Goal: Check status

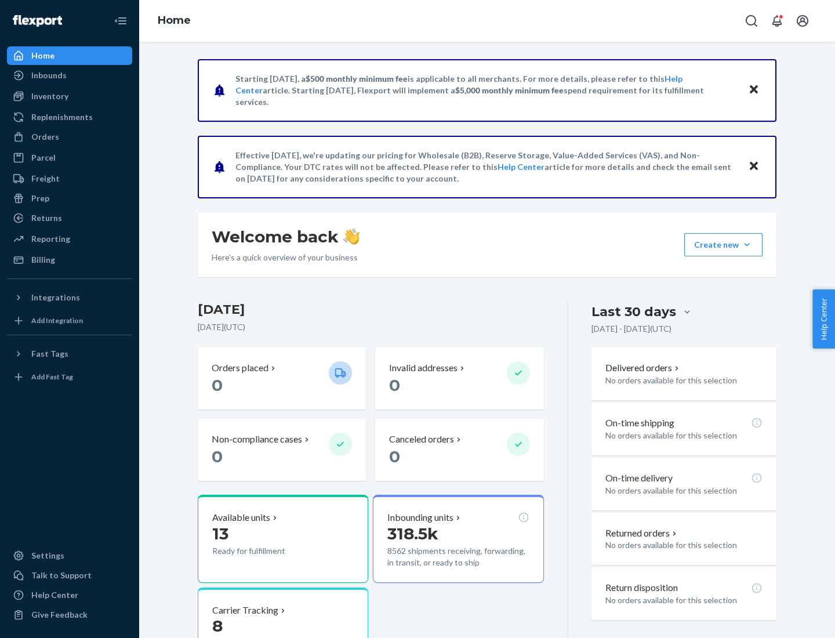
click at [747, 245] on button "Create new Create new inbound Create new order Create new product" at bounding box center [723, 244] width 78 height 23
click at [48, 75] on div "Inbounds" at bounding box center [48, 76] width 35 height 12
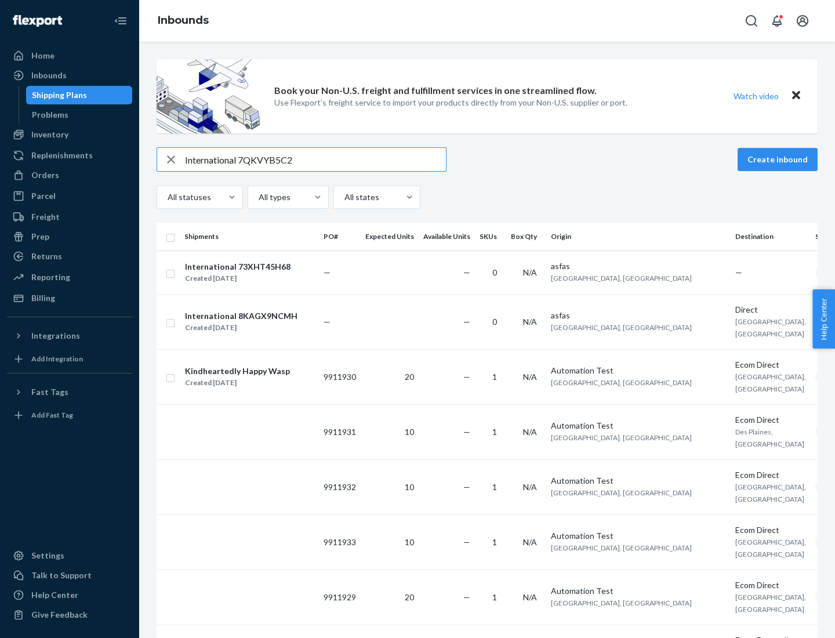
type input "International 7QKVYB5C29"
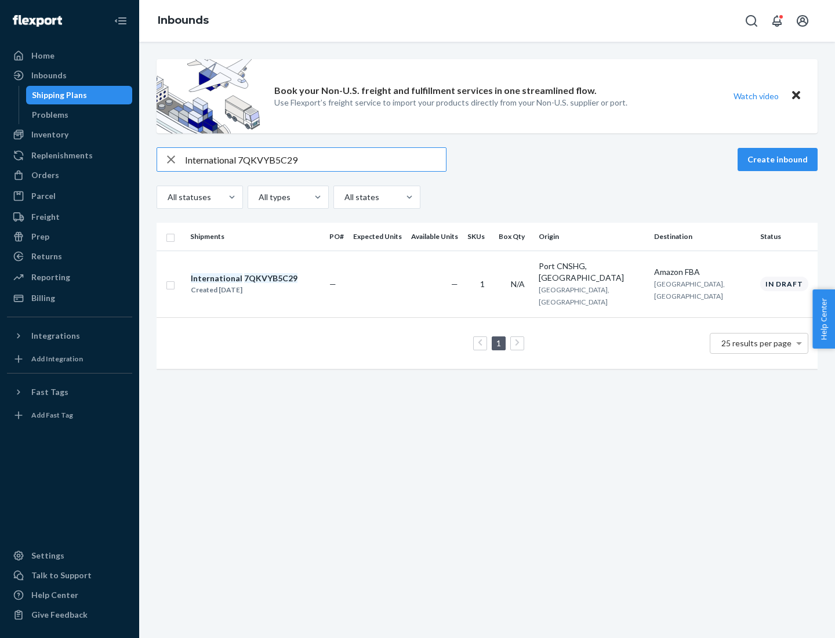
click at [264, 284] on div "Created [DATE]" at bounding box center [244, 290] width 107 height 12
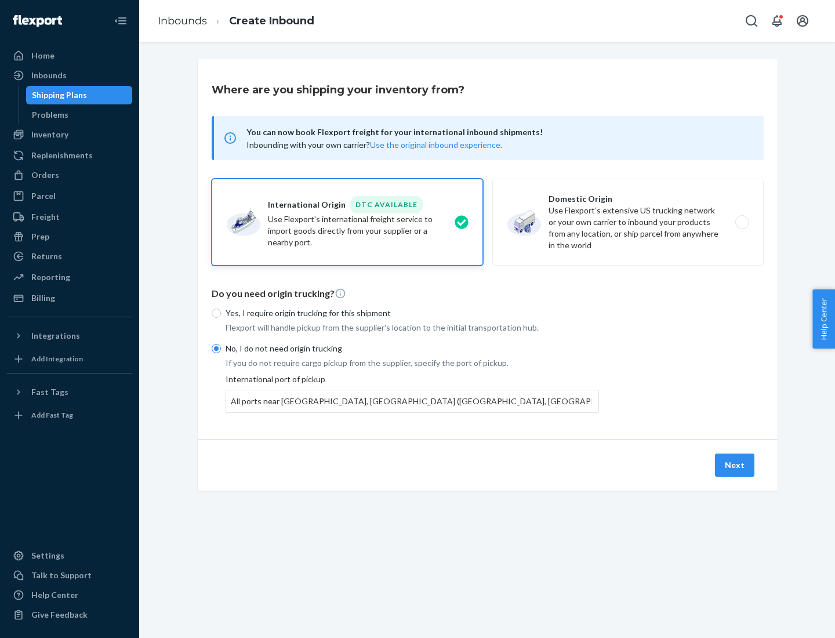
click at [735, 464] on button "Next" at bounding box center [734, 464] width 39 height 23
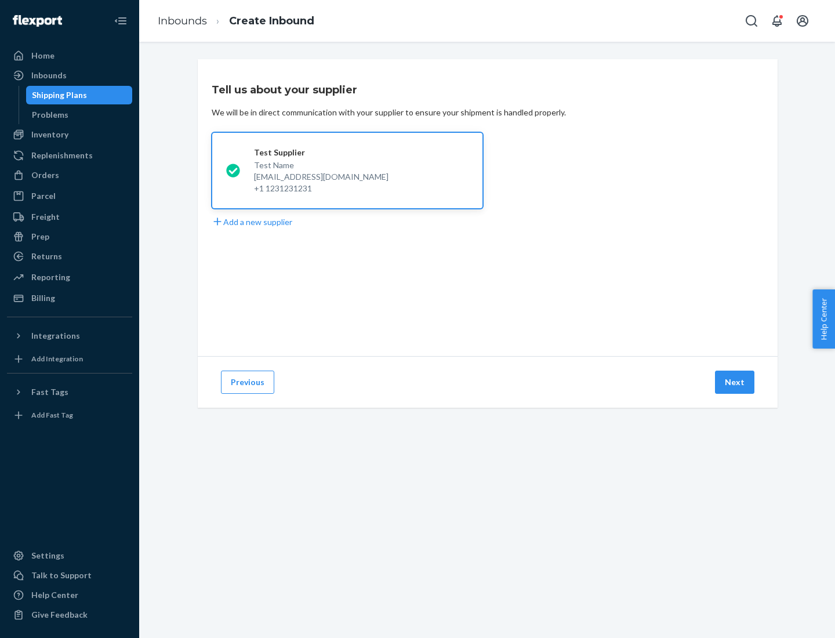
click at [735, 382] on button "Next" at bounding box center [734, 381] width 39 height 23
